Goal: Information Seeking & Learning: Learn about a topic

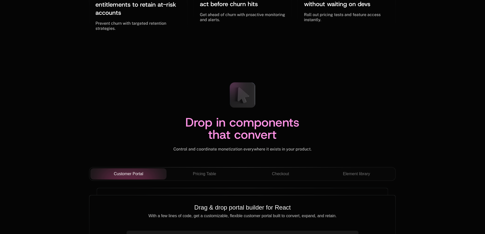
scroll to position [1733, 0]
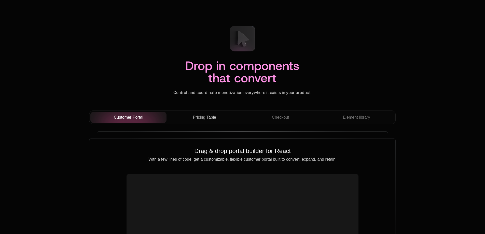
click at [203, 119] on span "Pricing Table" at bounding box center [204, 117] width 23 height 6
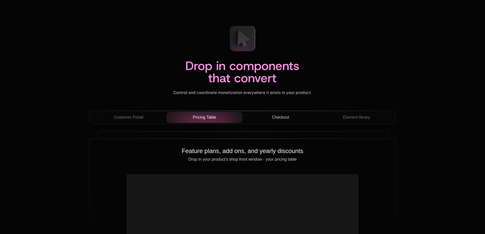
click at [281, 117] on span "Checkout" at bounding box center [280, 117] width 17 height 6
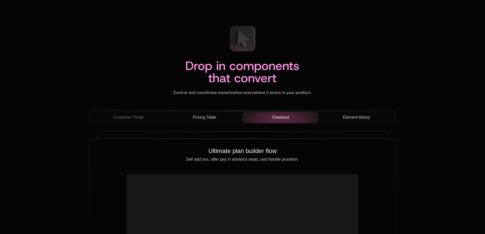
click at [336, 116] on div "Element library" at bounding box center [357, 117] width 68 height 6
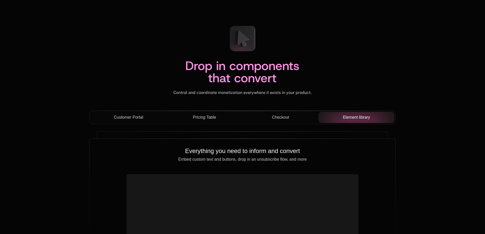
click at [141, 118] on span "Customer Portal" at bounding box center [129, 117] width 30 height 6
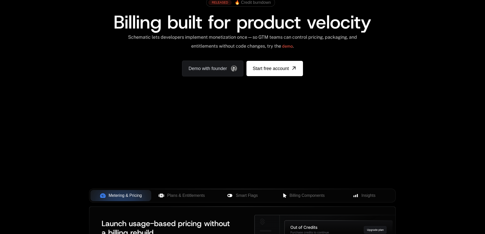
scroll to position [0, 0]
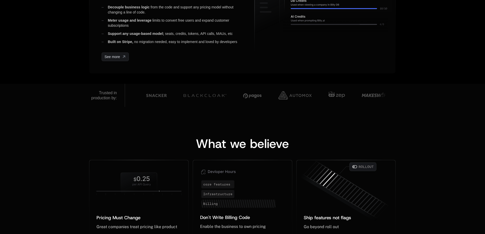
scroll to position [357, 0]
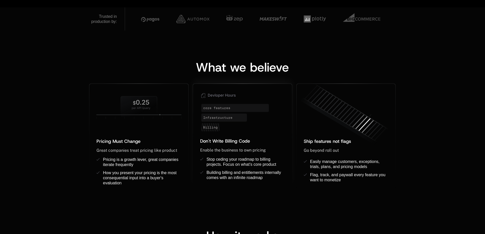
click at [263, 129] on icon at bounding box center [242, 111] width 99 height 54
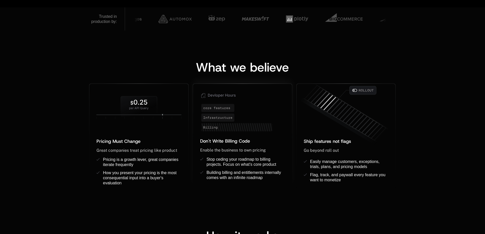
click at [255, 119] on icon at bounding box center [242, 111] width 99 height 54
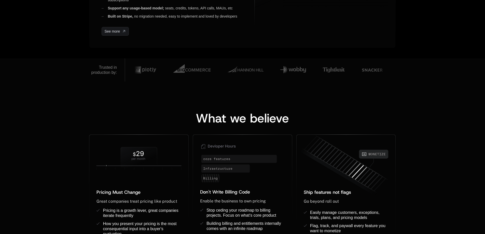
scroll to position [204, 0]
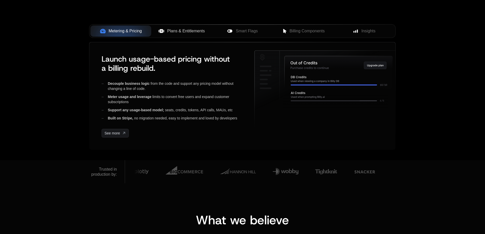
click at [198, 36] on button "Plans & Entitlements" at bounding box center [181, 30] width 61 height 11
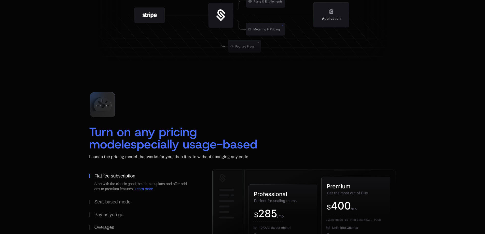
scroll to position [739, 0]
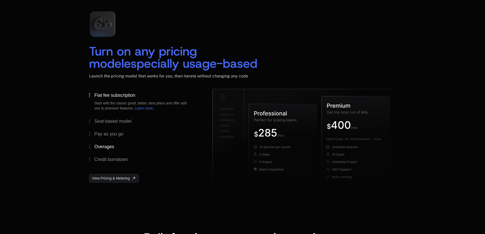
click at [104, 145] on div "Overages" at bounding box center [104, 146] width 20 height 5
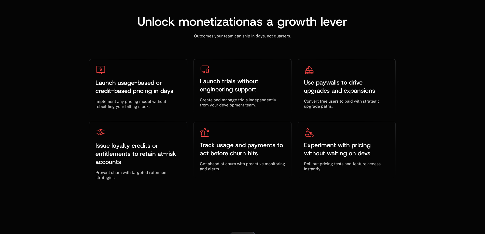
scroll to position [1529, 0]
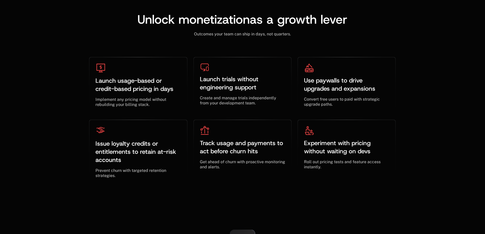
scroll to position [1529, 0]
click at [322, 74] on div "Use paywalls to drive upgrades and expansions ﻿ ﻿" at bounding box center [346, 84] width 85 height 24
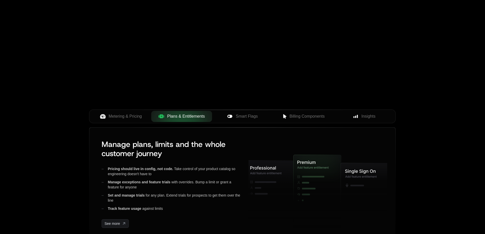
scroll to position [86, 0]
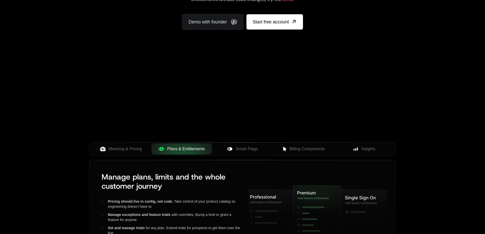
scroll to position [86, 0]
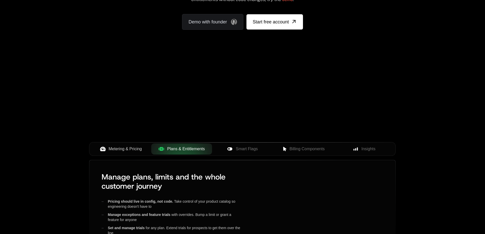
click at [135, 147] on span "Metering & Pricing" at bounding box center [125, 149] width 33 height 6
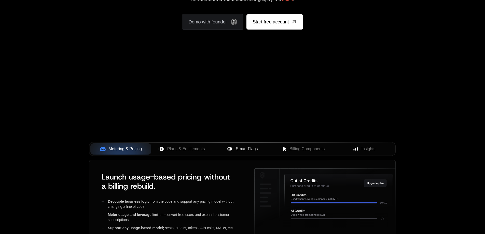
click at [253, 151] on span "Smart Flags" at bounding box center [247, 149] width 22 height 6
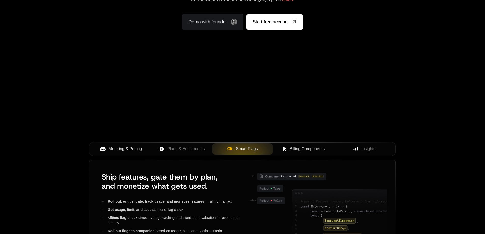
click at [298, 147] on span "Billing Components" at bounding box center [307, 149] width 35 height 6
